Goal: Information Seeking & Learning: Learn about a topic

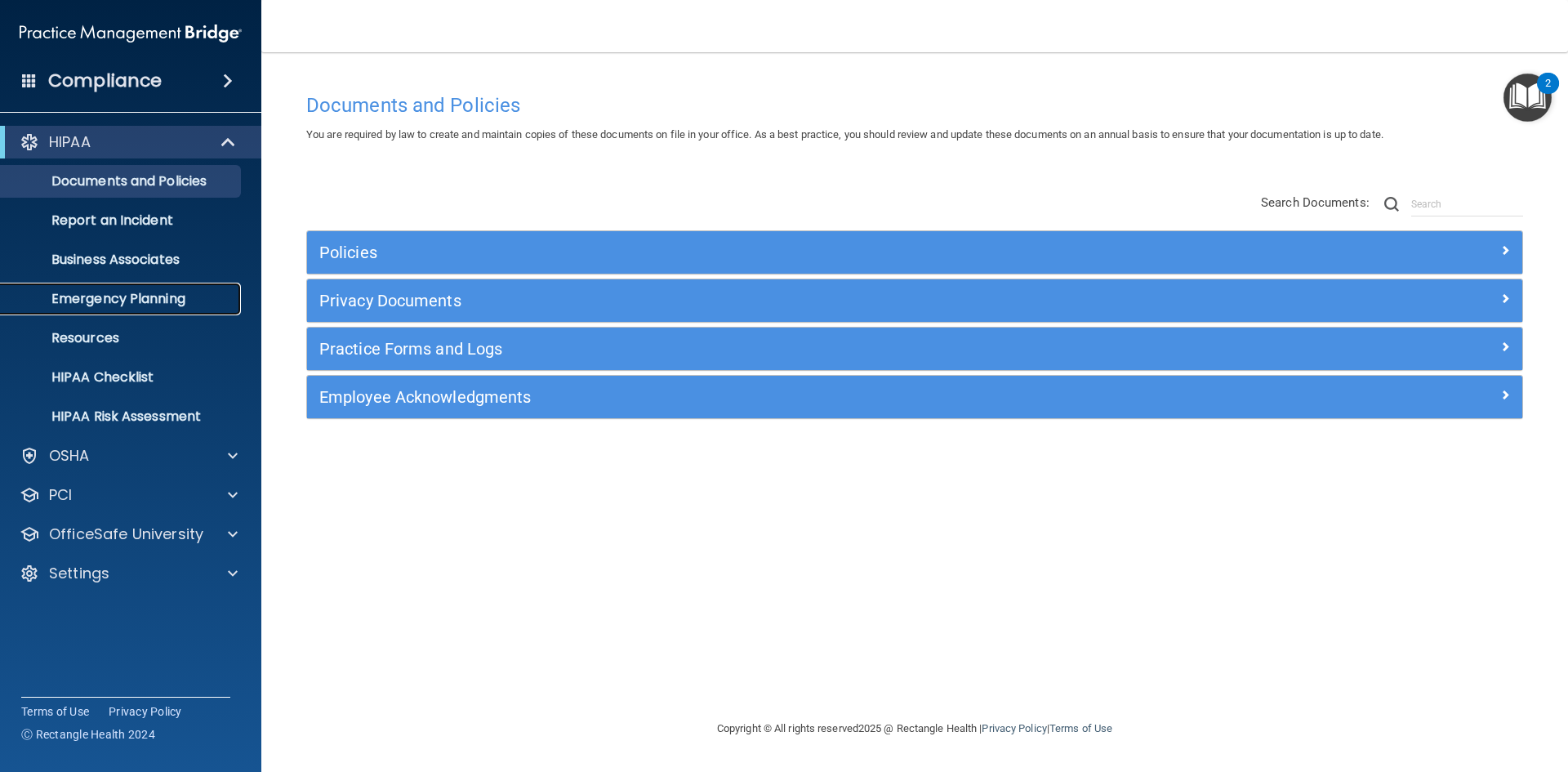
click at [182, 291] on p "Emergency Planning" at bounding box center [122, 299] width 223 height 16
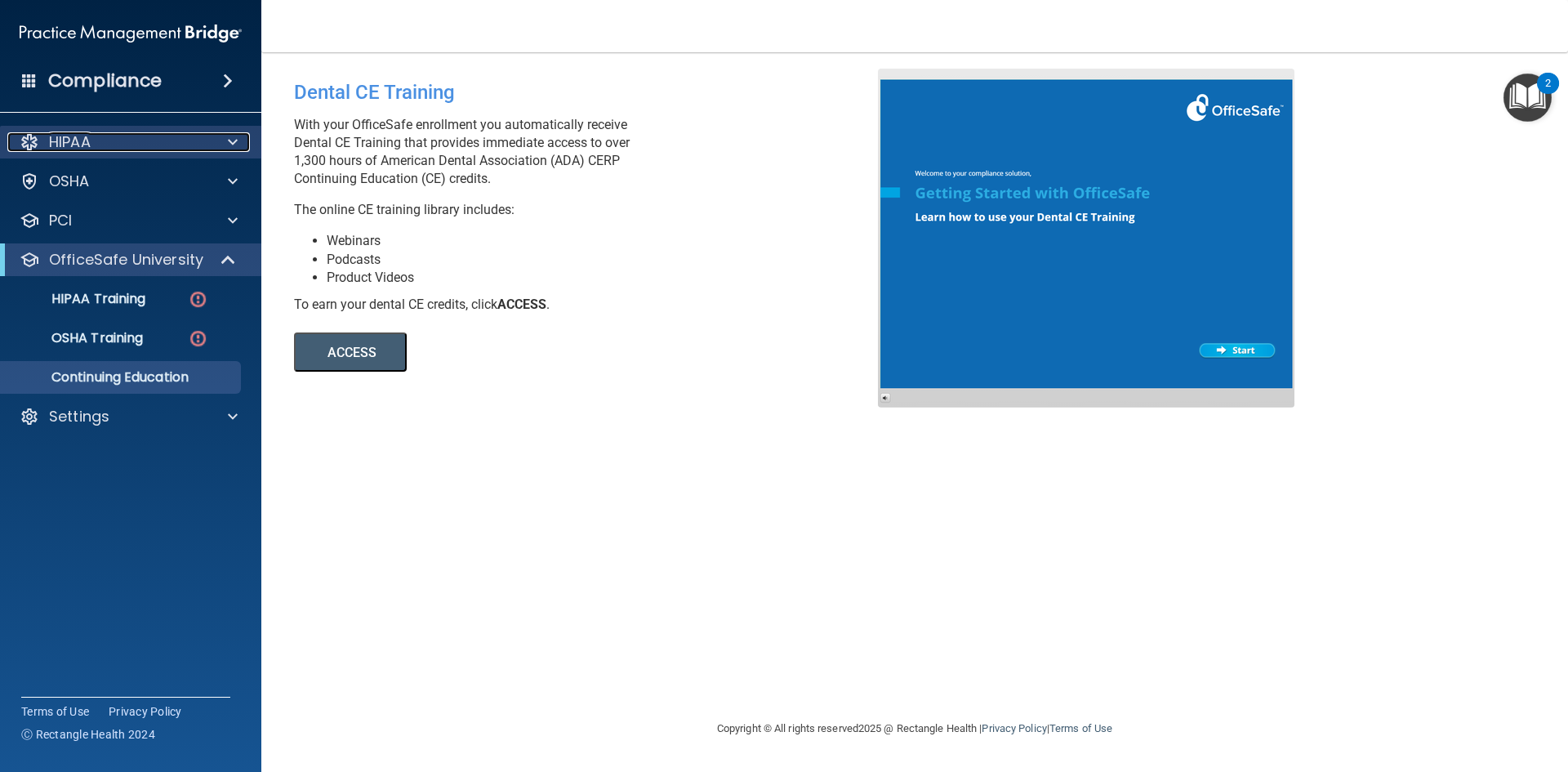
click at [69, 147] on p "HIPAA" at bounding box center [69, 142] width 42 height 20
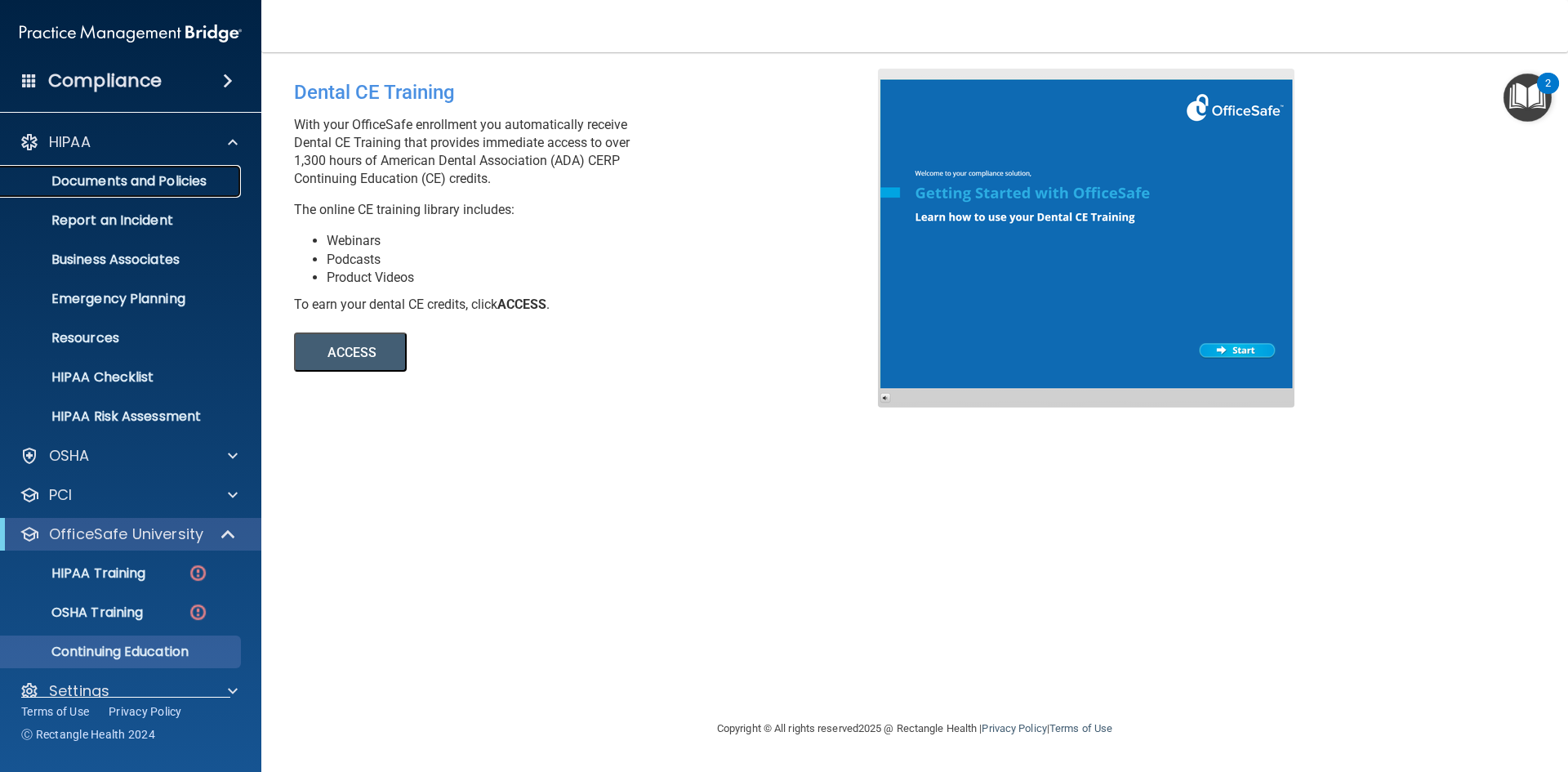
click at [83, 191] on link "Documents and Policies" at bounding box center [112, 181] width 258 height 33
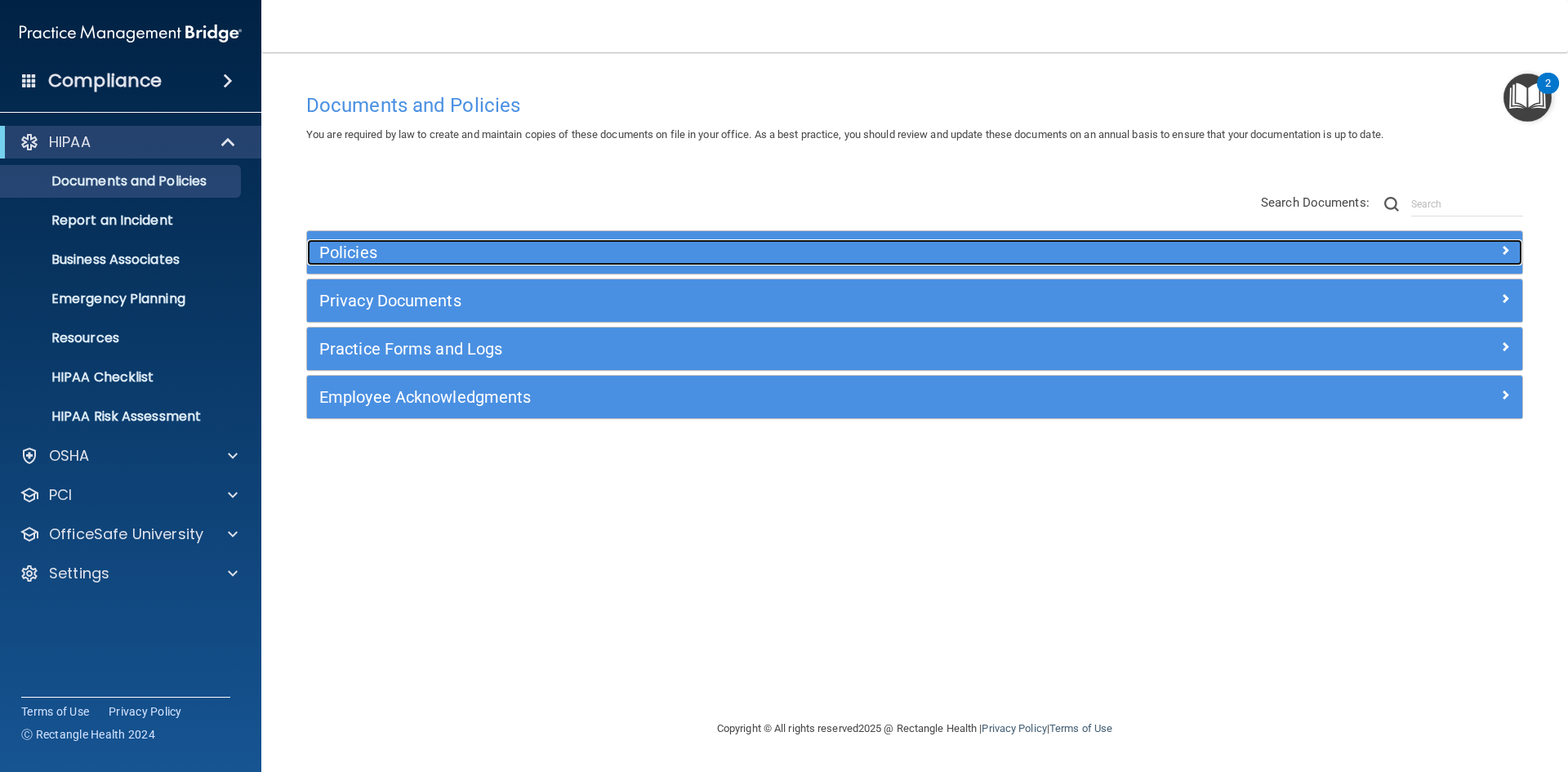
click at [342, 246] on h5 "Policies" at bounding box center [763, 252] width 887 height 18
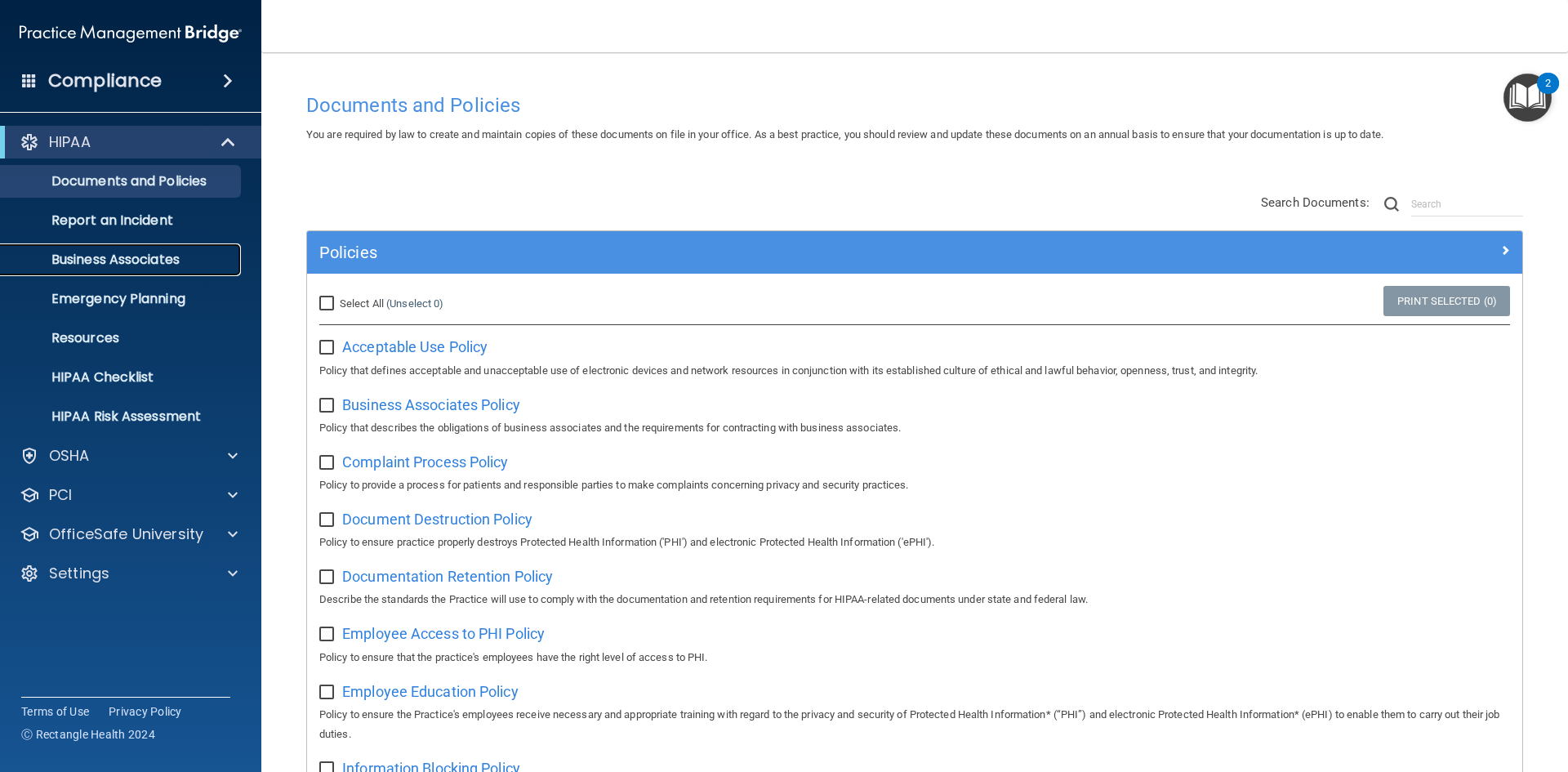
click at [150, 258] on p "Business Associates" at bounding box center [122, 259] width 223 height 16
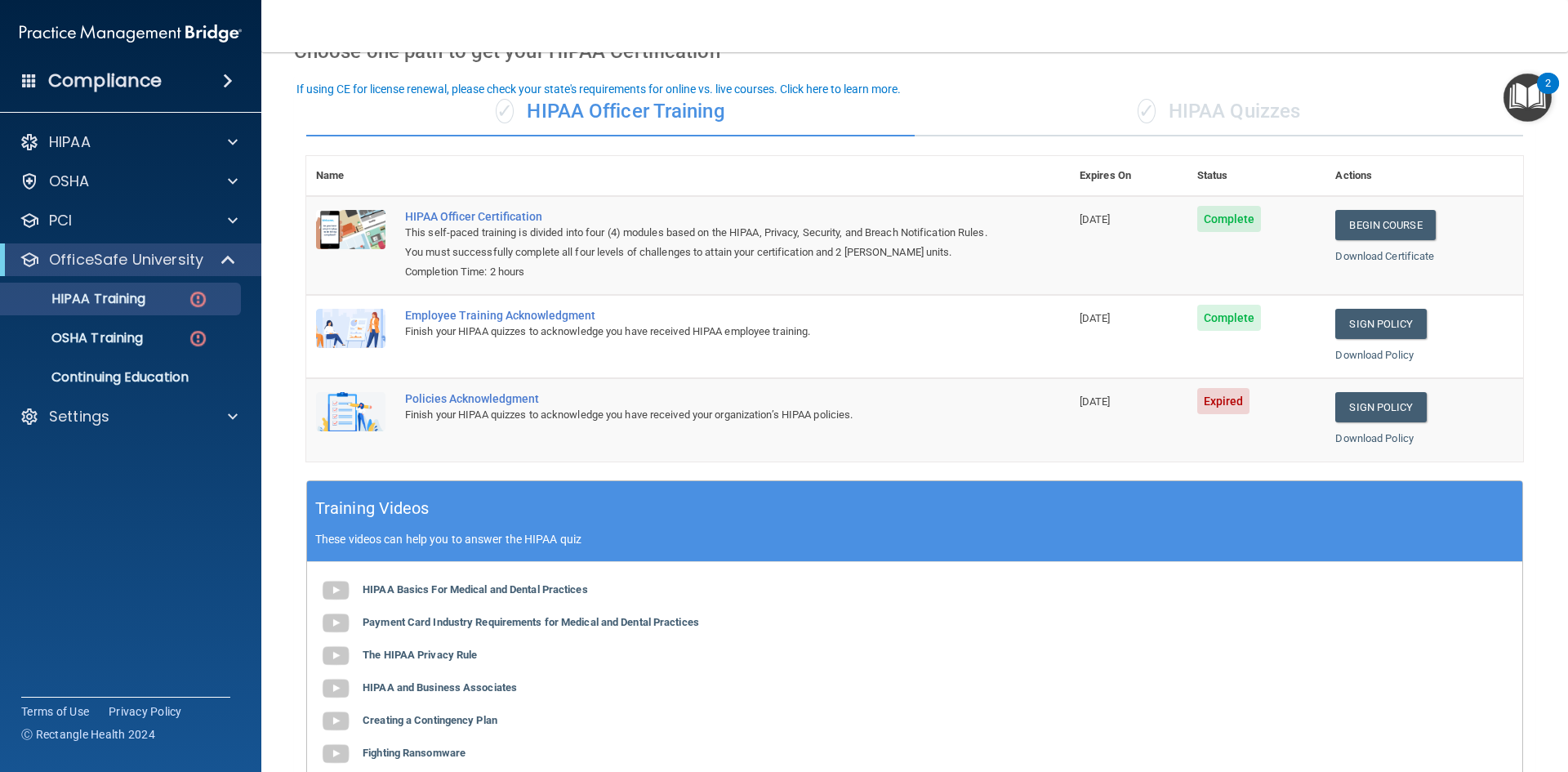
scroll to position [62, 0]
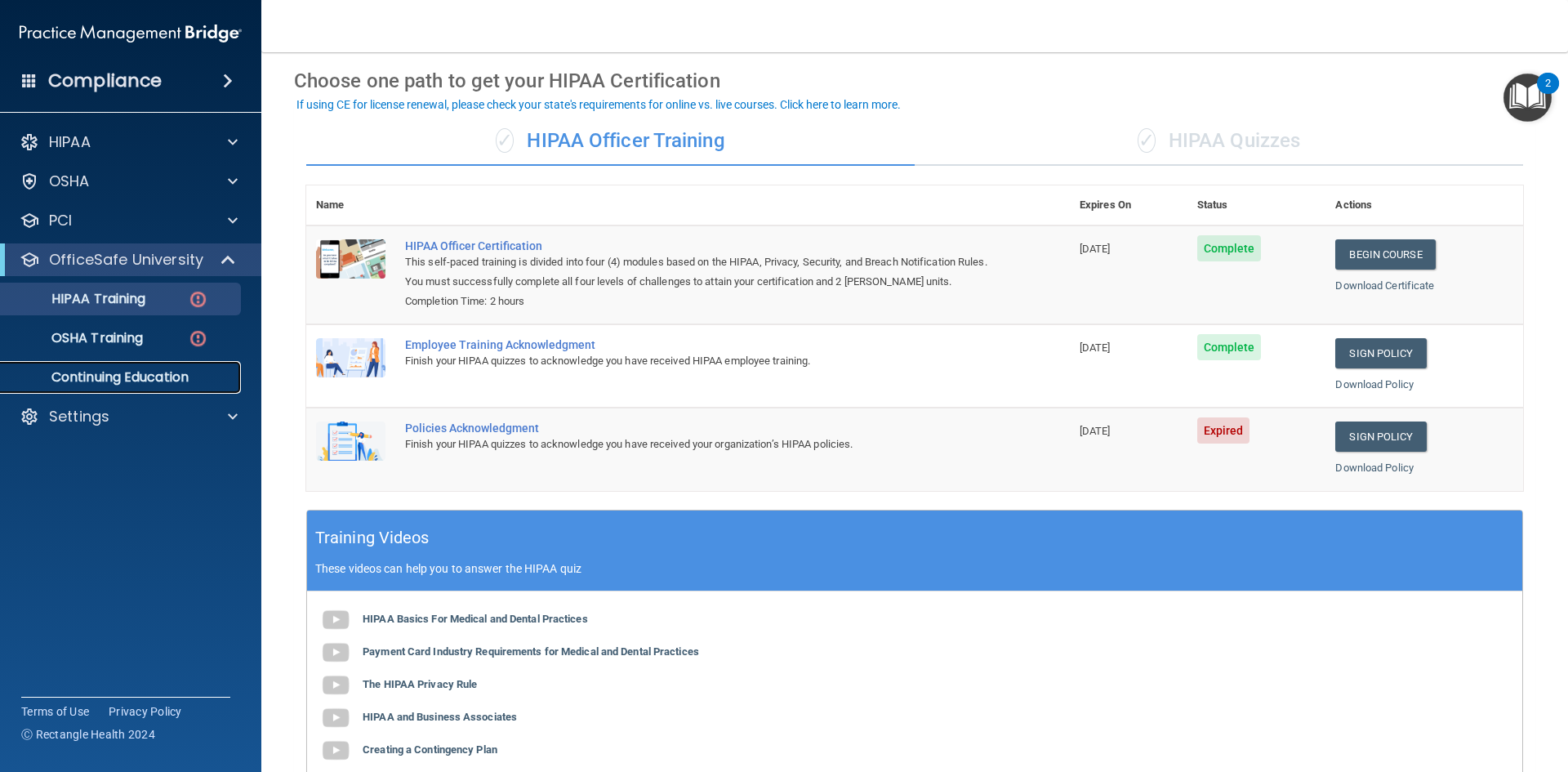
click at [160, 383] on p "Continuing Education" at bounding box center [122, 377] width 223 height 16
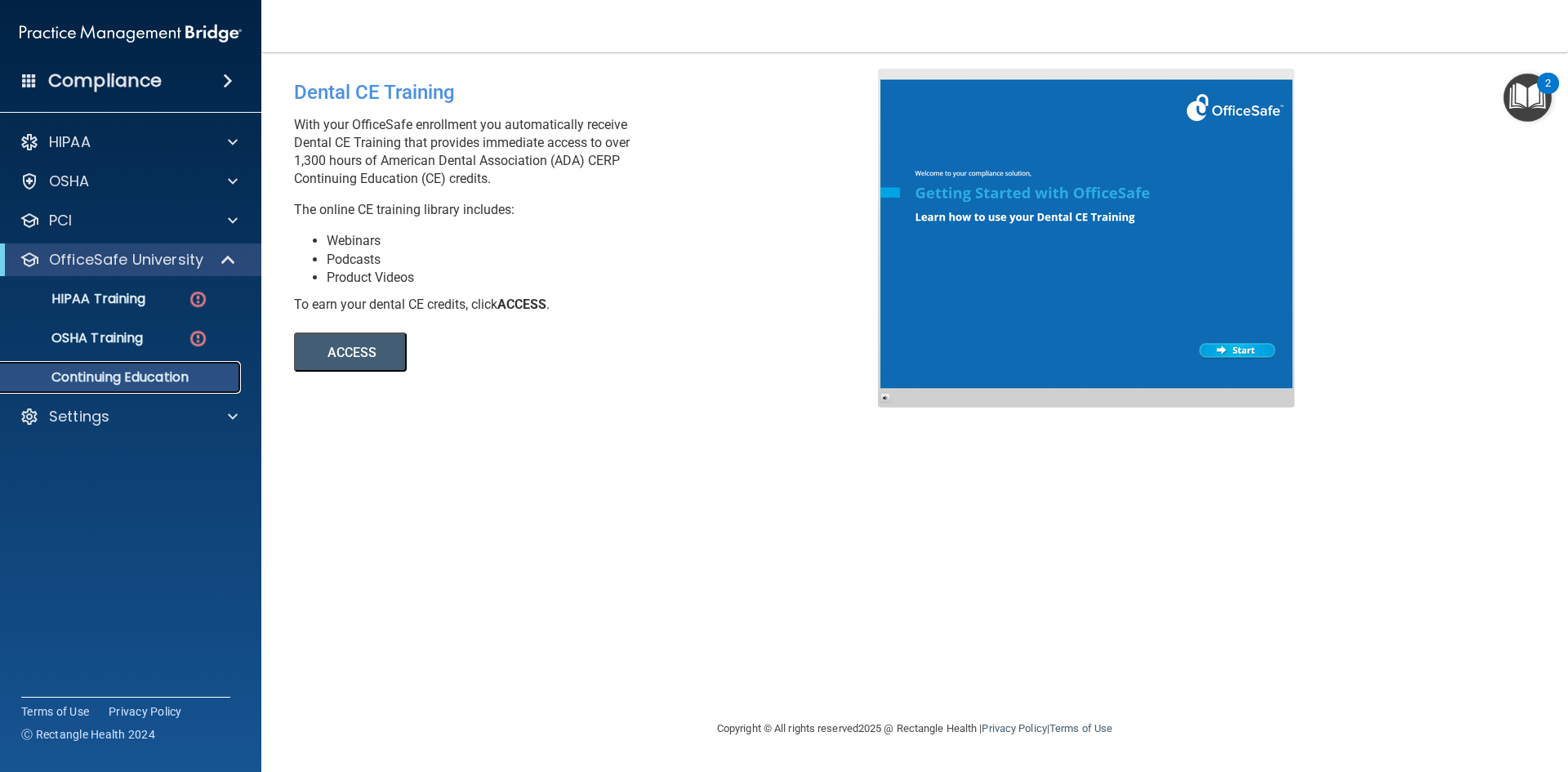
click at [160, 383] on p "Continuing Education" at bounding box center [122, 377] width 223 height 16
click at [110, 295] on p "HIPAA Training" at bounding box center [77, 299] width 134 height 16
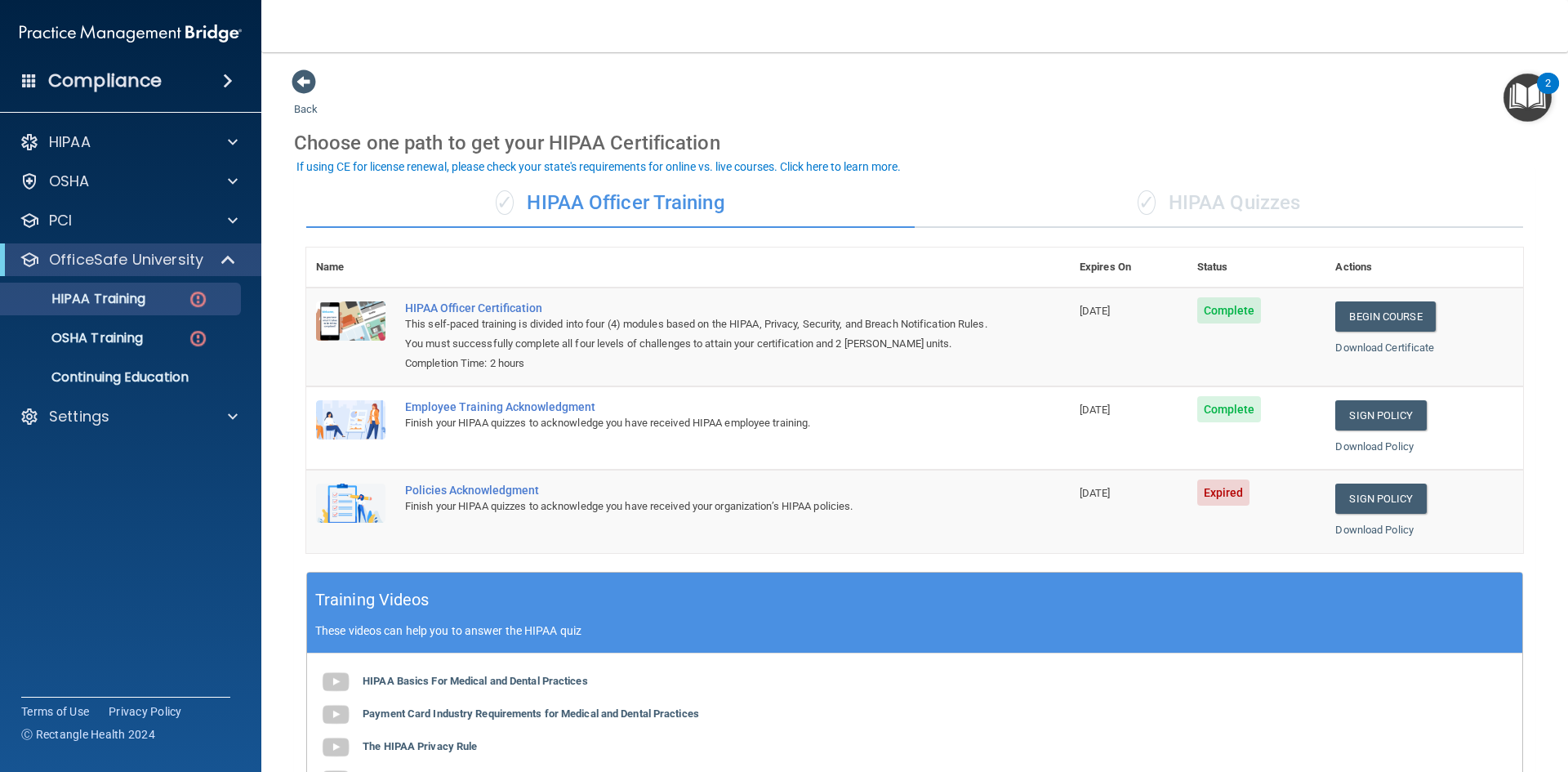
click at [982, 627] on p "These videos can help you to answer the HIPAA quiz" at bounding box center [914, 630] width 1199 height 13
click at [1407, 651] on div "Training Videos These videos can help you to answer the HIPAA quiz" at bounding box center [915, 613] width 1215 height 80
click at [265, 580] on main "Back Choose one path to get your HIPAA Certification ✓ HIPAA Officer Training ✓…" at bounding box center [914, 412] width 1307 height 720
